Goal: Task Accomplishment & Management: Manage account settings

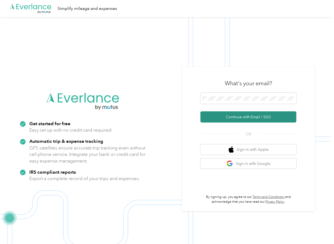
drag, startPoint x: 218, startPoint y: 115, endPoint x: 14, endPoint y: 123, distance: 204.3
click at [218, 115] on button "Continue with Email / SSO" at bounding box center [248, 116] width 96 height 11
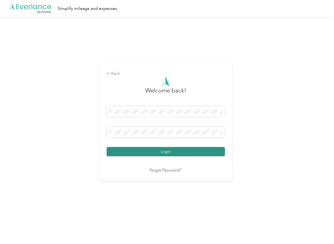
click at [126, 150] on button "Login" at bounding box center [166, 151] width 118 height 9
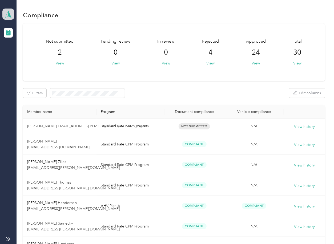
click at [7, 17] on icon at bounding box center [8, 13] width 8 height 7
click at [17, 57] on div "Log out" at bounding box center [17, 56] width 21 height 6
